Goal: Information Seeking & Learning: Learn about a topic

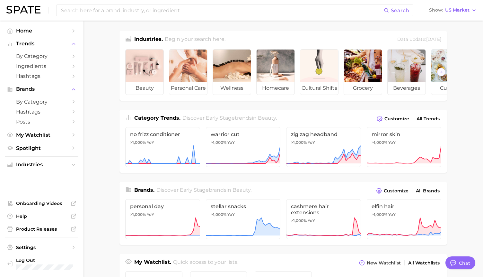
click at [236, 17] on div "Search Show US Market" at bounding box center [241, 10] width 470 height 21
click at [235, 13] on input at bounding box center [222, 10] width 324 height 11
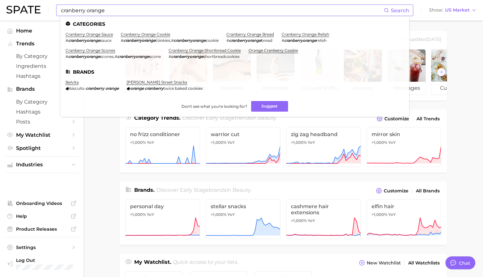
click at [171, 20] on ul "Categories cranberry orange sauce # cranberryorange sauce cranberry orange cook…" at bounding box center [234, 66] width 349 height 101
click at [172, 13] on input "cranberry orange" at bounding box center [222, 10] width 324 height 11
click at [101, 141] on main "Industries. Begin your search here. Data update: [DATE] beauty personal care we…" at bounding box center [284, 272] width 400 height 502
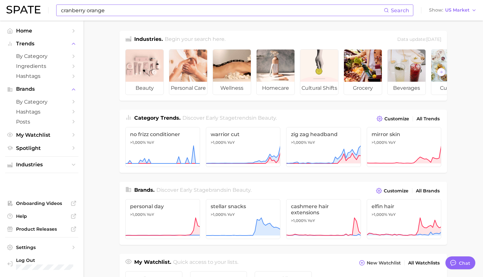
click at [158, 9] on input "cranberry orange" at bounding box center [222, 10] width 324 height 11
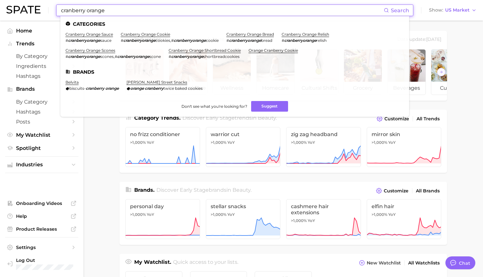
click at [158, 9] on input "cranberry orange" at bounding box center [222, 10] width 324 height 11
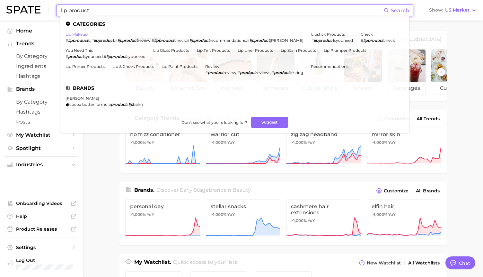
type input "lip product"
click at [80, 33] on link "lip makeup" at bounding box center [77, 34] width 22 height 5
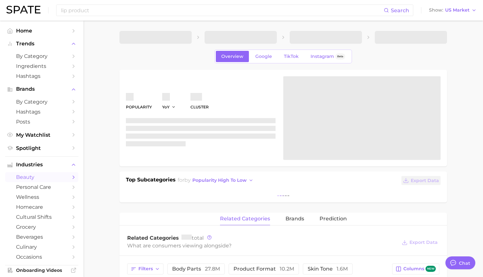
type textarea "x"
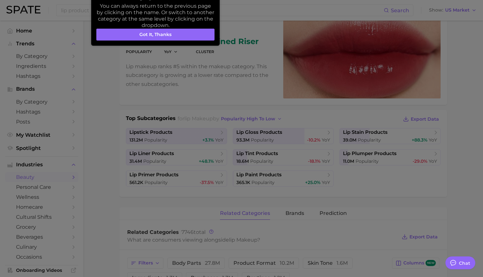
click at [111, 101] on div at bounding box center [241, 269] width 483 height 673
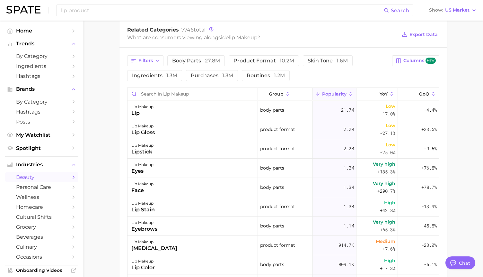
scroll to position [265, 0]
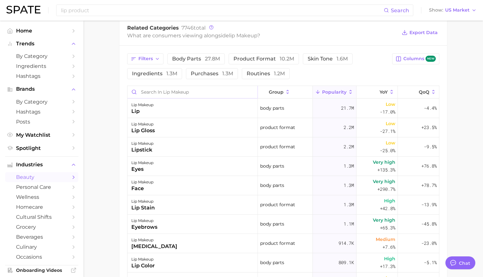
click at [166, 88] on input "Search in lip makeup" at bounding box center [193, 92] width 130 height 12
click at [160, 89] on input "Search in lip makeup" at bounding box center [193, 92] width 130 height 12
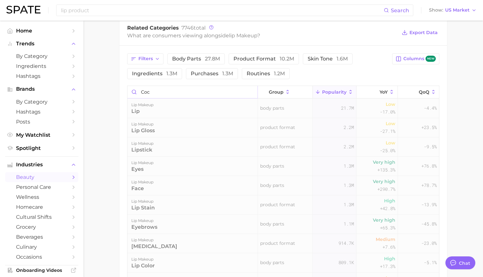
scroll to position [259, 0]
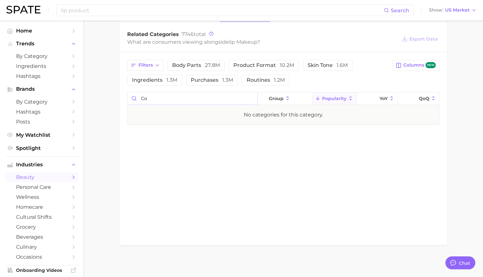
type input "c"
type input "e"
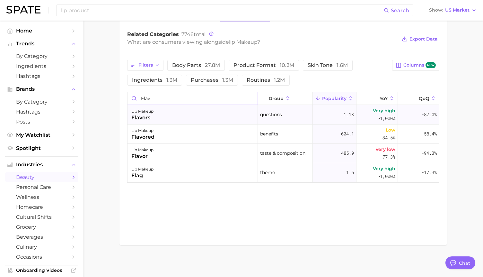
type input "flav"
click at [144, 121] on div "flavors" at bounding box center [142, 118] width 22 height 8
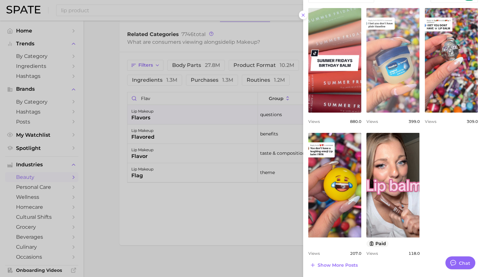
scroll to position [0, 0]
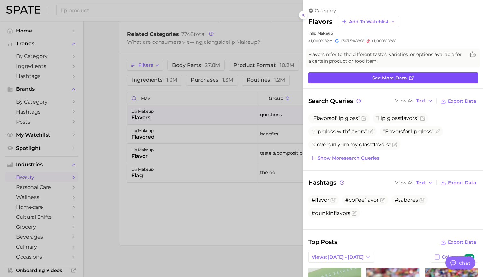
click at [393, 81] on link "See more data" at bounding box center [394, 77] width 170 height 11
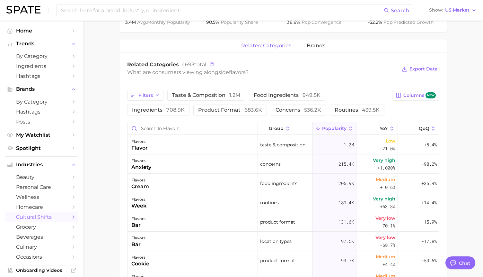
scroll to position [295, 0]
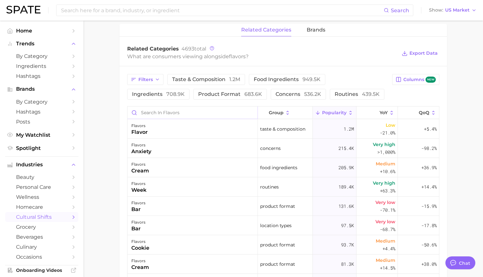
click at [190, 113] on input "Search in flavors" at bounding box center [193, 112] width 130 height 12
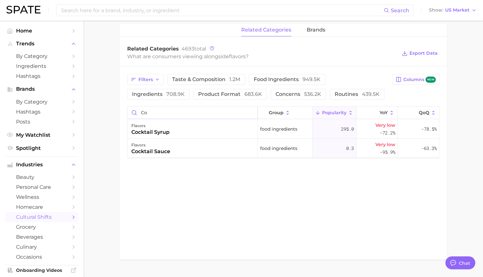
type input "c"
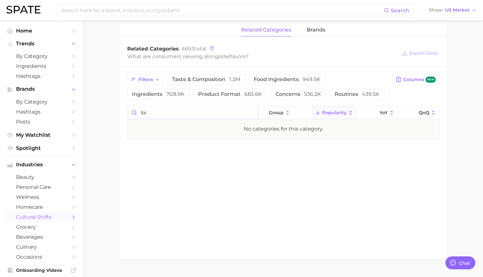
type input "e"
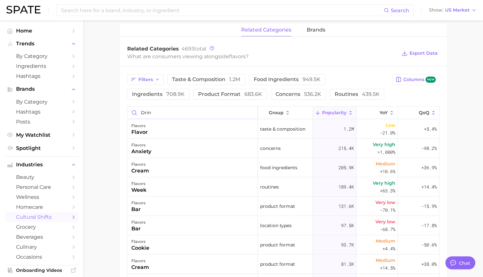
type input "drink"
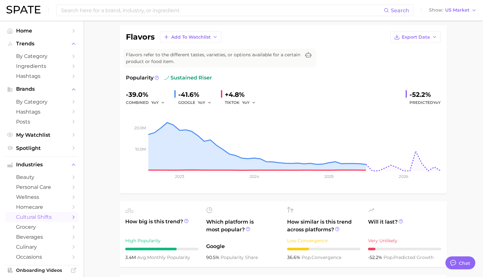
scroll to position [0, 0]
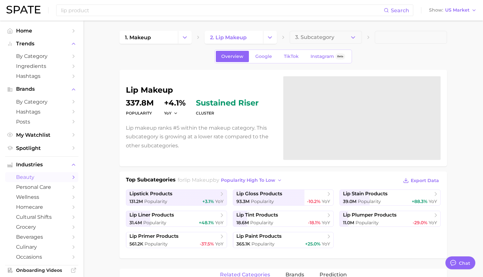
scroll to position [259, 0]
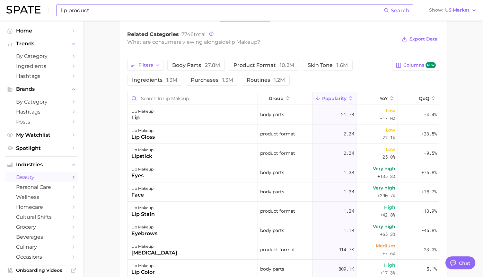
click at [125, 16] on div "lip product Search" at bounding box center [234, 10] width 357 height 12
click at [125, 12] on input "lip product" at bounding box center [222, 10] width 324 height 11
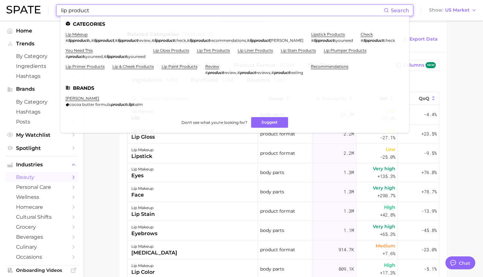
click at [125, 12] on input "lip product" at bounding box center [222, 10] width 324 height 11
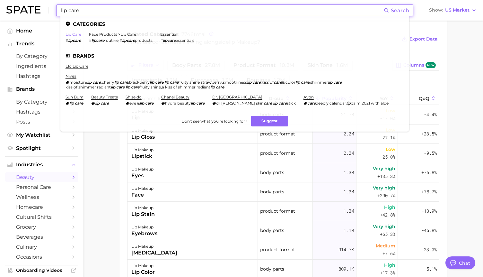
type input "lip care"
click at [78, 33] on link "lip care" at bounding box center [74, 34] width 16 height 5
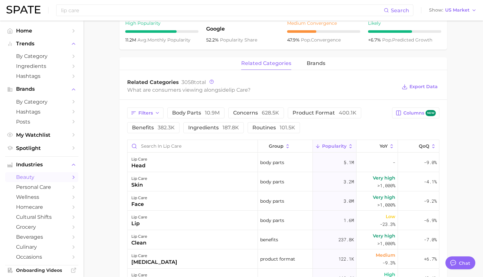
scroll to position [269, 0]
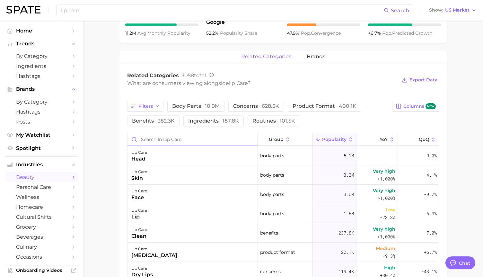
click at [171, 137] on input "Search in lip care" at bounding box center [193, 139] width 130 height 12
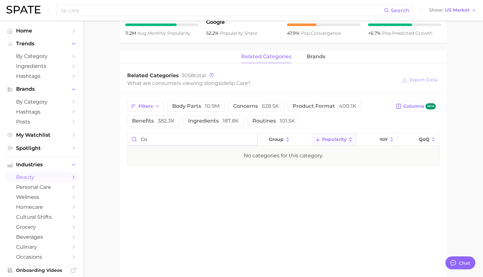
type input "c"
type input "a"
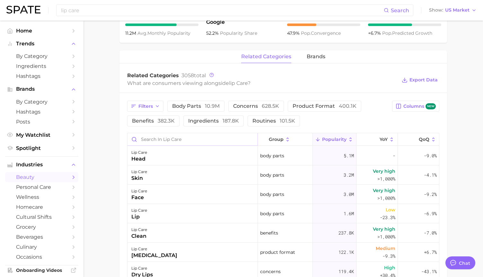
click at [166, 138] on input "Search in lip care" at bounding box center [193, 139] width 130 height 12
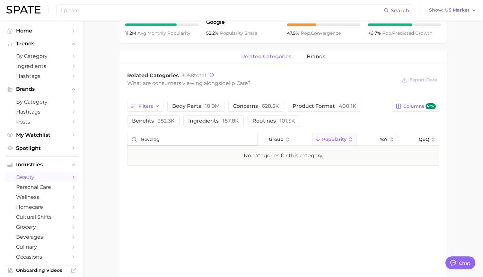
type input "beverage"
click at [163, 142] on input "beverage" at bounding box center [193, 139] width 130 height 12
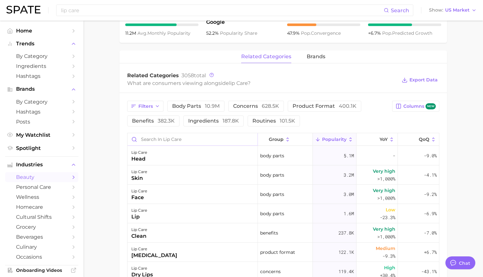
click at [181, 134] on input "Search in lip care" at bounding box center [193, 139] width 130 height 12
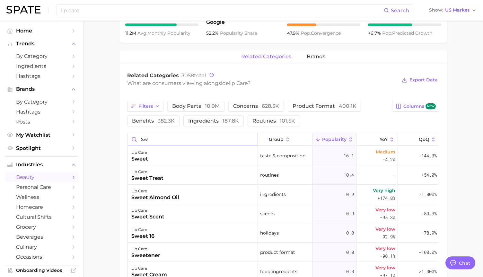
type input "s"
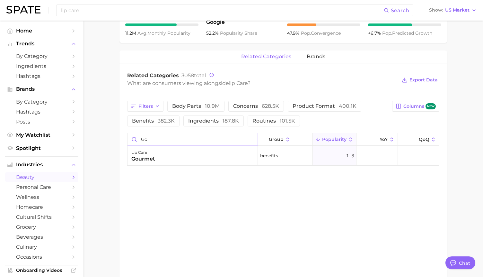
type input "g"
type input "t"
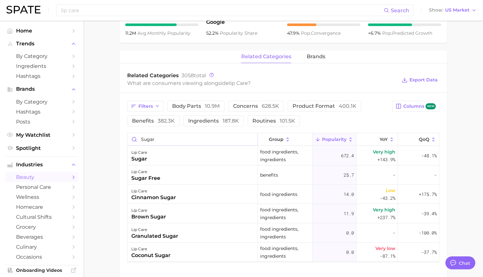
click at [167, 141] on input "sugar" at bounding box center [193, 139] width 130 height 12
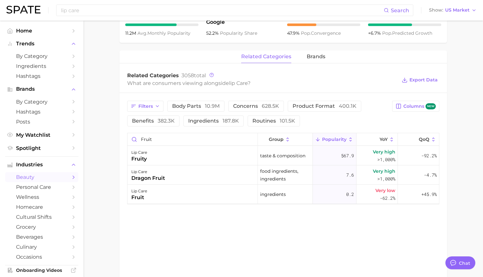
click at [329, 140] on span "Popularity" at bounding box center [334, 139] width 24 height 5
click at [332, 193] on div "567.9" at bounding box center [335, 193] width 44 height 19
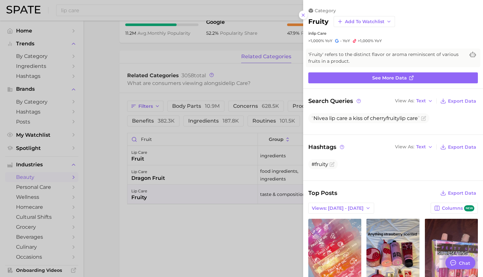
scroll to position [0, 0]
click at [198, 206] on div at bounding box center [241, 138] width 483 height 277
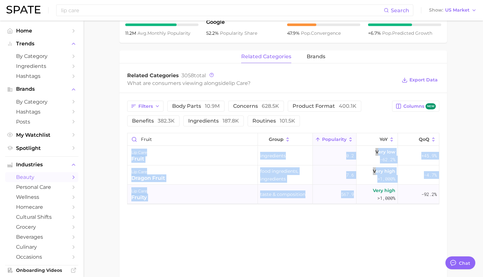
drag, startPoint x: 350, startPoint y: 210, endPoint x: 353, endPoint y: 196, distance: 13.5
click at [353, 196] on div "Filters body parts 10.9m concerns 628.5k product format 400.1k benefits 382.3k …" at bounding box center [284, 152] width 328 height 119
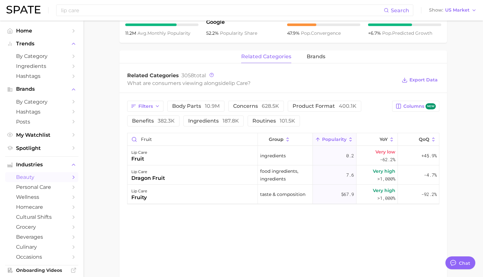
click at [328, 229] on div "related categories brands Related Categories 3058 total What are consumers view…" at bounding box center [284, 168] width 328 height 236
drag, startPoint x: 338, startPoint y: 195, endPoint x: 354, endPoint y: 195, distance: 16.1
click at [355, 195] on div "567.9" at bounding box center [335, 193] width 44 height 19
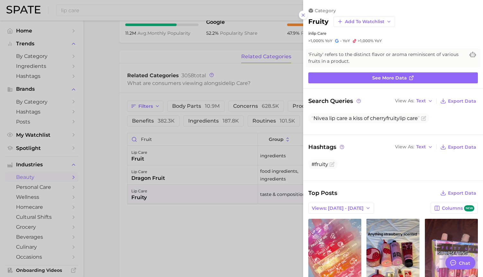
click at [178, 162] on div at bounding box center [241, 138] width 483 height 277
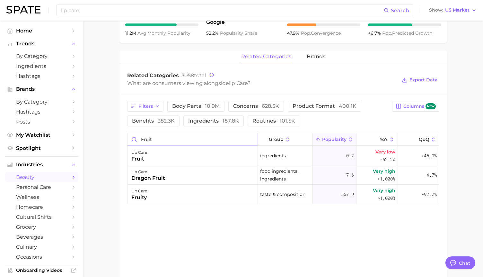
click at [171, 139] on input "fruit" at bounding box center [193, 139] width 130 height 12
type input "mint"
drag, startPoint x: 337, startPoint y: 175, endPoint x: 359, endPoint y: 174, distance: 22.2
click at [359, 174] on button "lip care mint food ingredients, ingredients 630.9 Very high >1,000% -50.3%" at bounding box center [284, 174] width 312 height 19
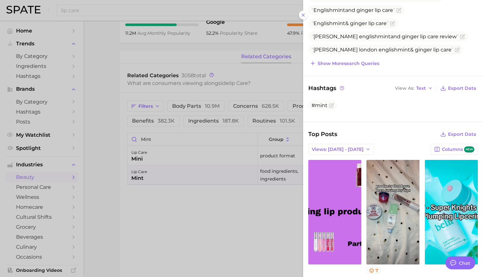
scroll to position [273, 0]
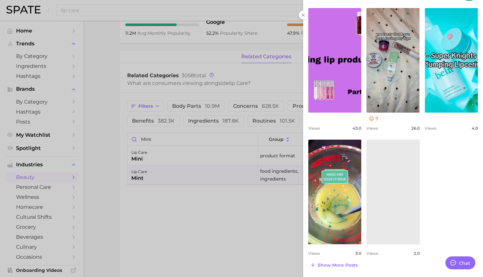
click at [164, 218] on div at bounding box center [241, 138] width 483 height 277
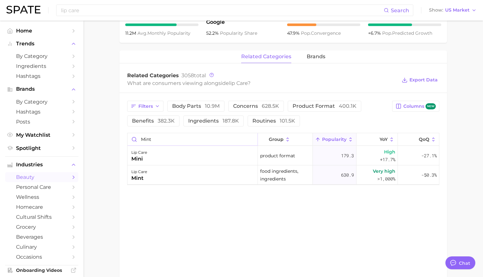
click at [128, 165] on button "lip care mint food ingredients, ingredients 630.9 Very high >1,000% -50.3%" at bounding box center [284, 174] width 312 height 19
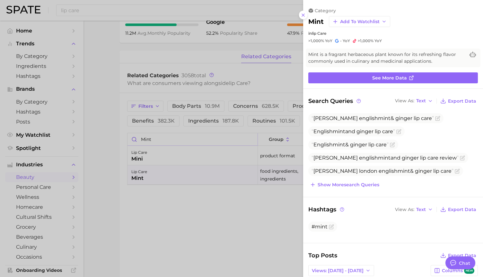
scroll to position [0, 0]
click at [166, 159] on div at bounding box center [241, 138] width 483 height 277
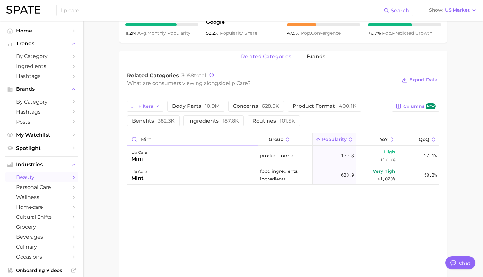
click at [165, 143] on input "mint" at bounding box center [193, 139] width 130 height 12
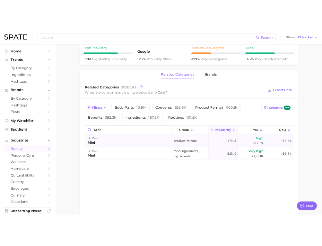
scroll to position [260, 0]
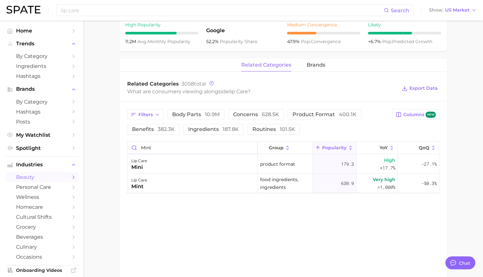
type input "mint"
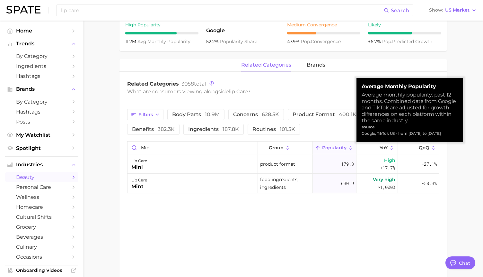
click at [331, 148] on span "Popularity" at bounding box center [334, 147] width 24 height 5
click at [401, 101] on div "Average monthly popularity: past 12 months. Combined data from Google and TikTo…" at bounding box center [410, 108] width 96 height 32
click at [391, 83] on strong "Average Monthly Popularity" at bounding box center [410, 86] width 96 height 6
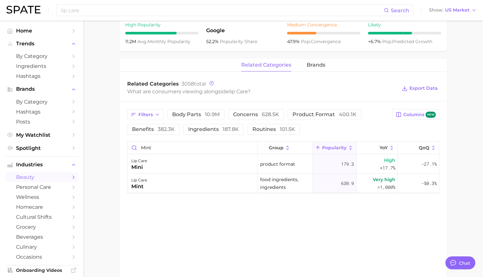
type textarea "x"
